Goal: Communication & Community: Answer question/provide support

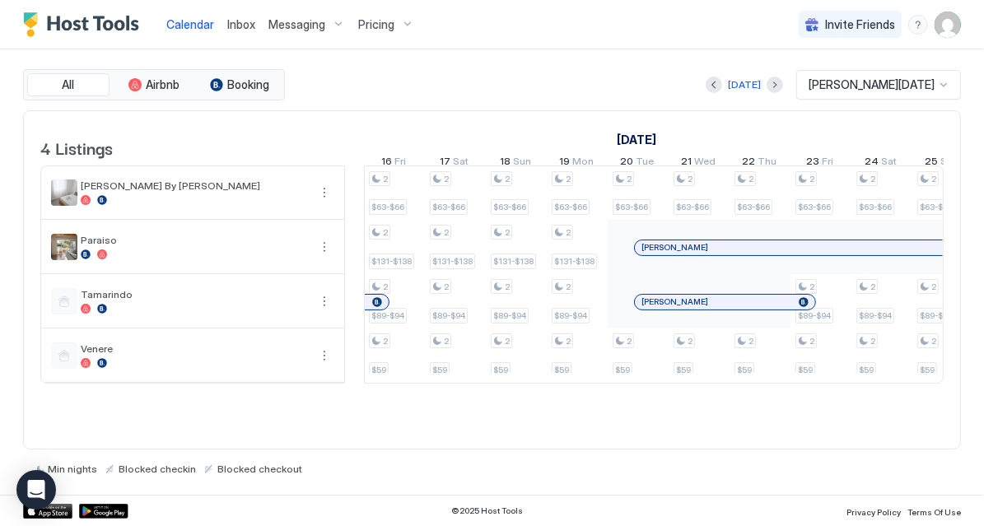
click at [198, 16] on link "Calendar" at bounding box center [190, 24] width 48 height 17
click at [196, 24] on span "Calendar" at bounding box center [190, 24] width 48 height 14
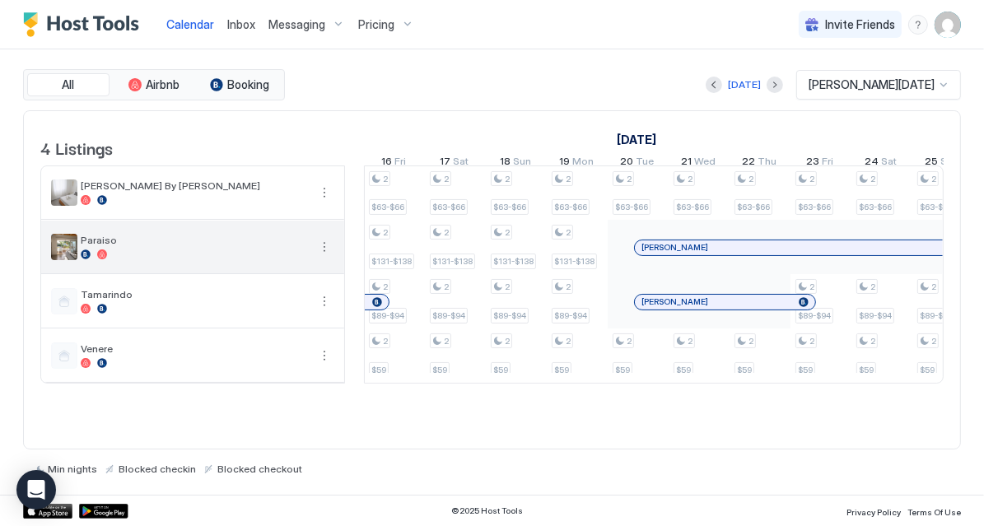
click at [68, 259] on img "listing image" at bounding box center [64, 247] width 26 height 26
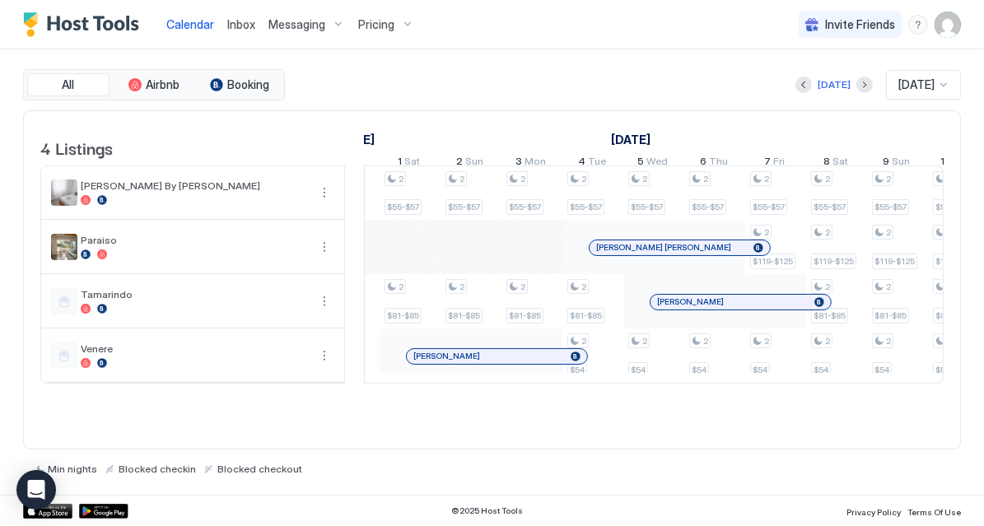
click at [196, 23] on span "Calendar" at bounding box center [190, 24] width 48 height 14
click at [245, 27] on span "Inbox" at bounding box center [241, 24] width 28 height 14
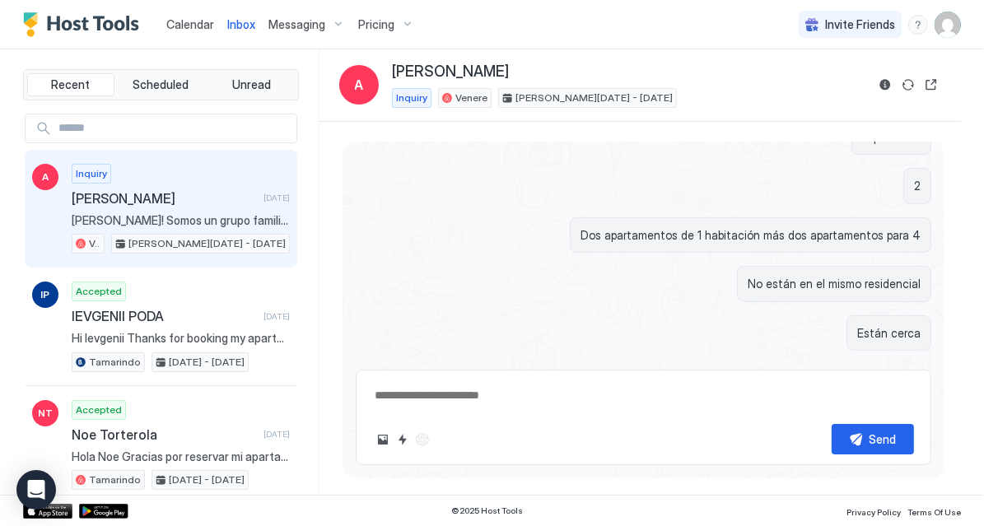
type textarea "*"
